Goal: Find specific page/section: Find specific page/section

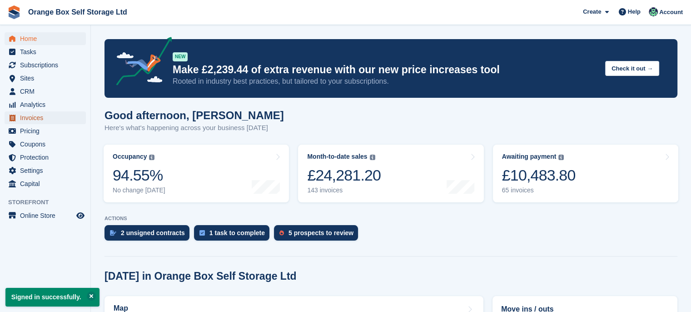
click at [38, 121] on span "Invoices" at bounding box center [47, 117] width 55 height 13
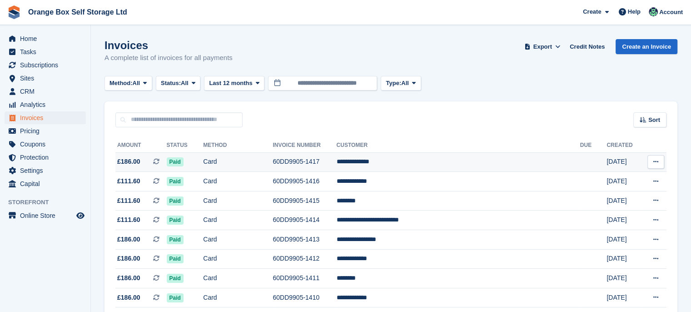
click at [506, 164] on td "**********" at bounding box center [459, 162] width 244 height 20
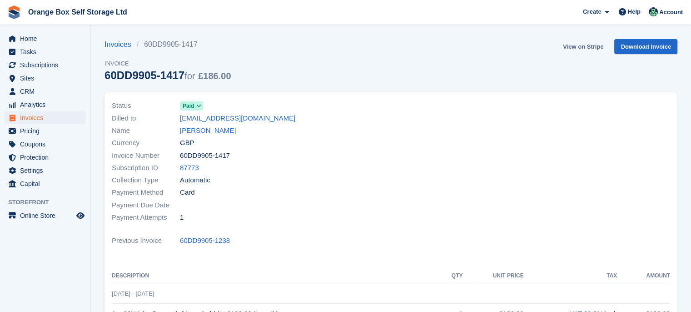
click at [575, 47] on link "View on Stripe" at bounding box center [584, 46] width 48 height 15
